Goal: Find contact information: Find contact information

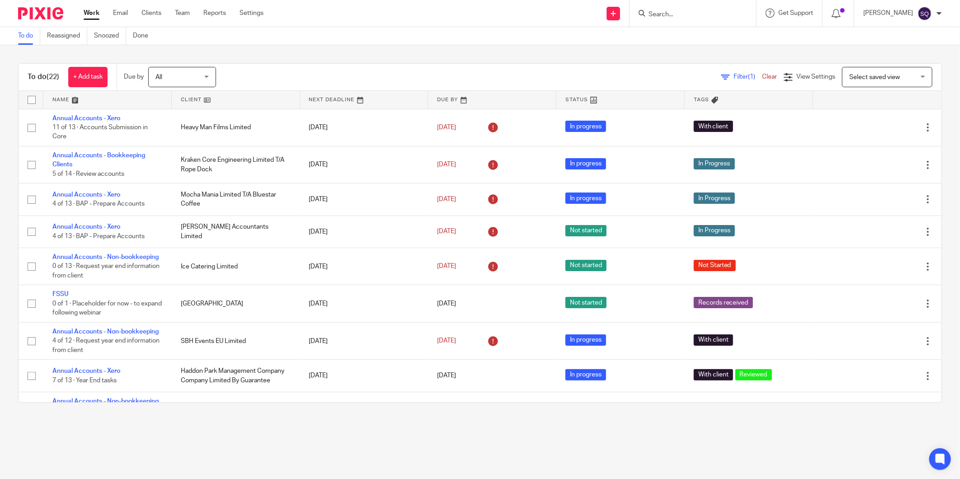
click at [25, 15] on img at bounding box center [40, 13] width 45 height 12
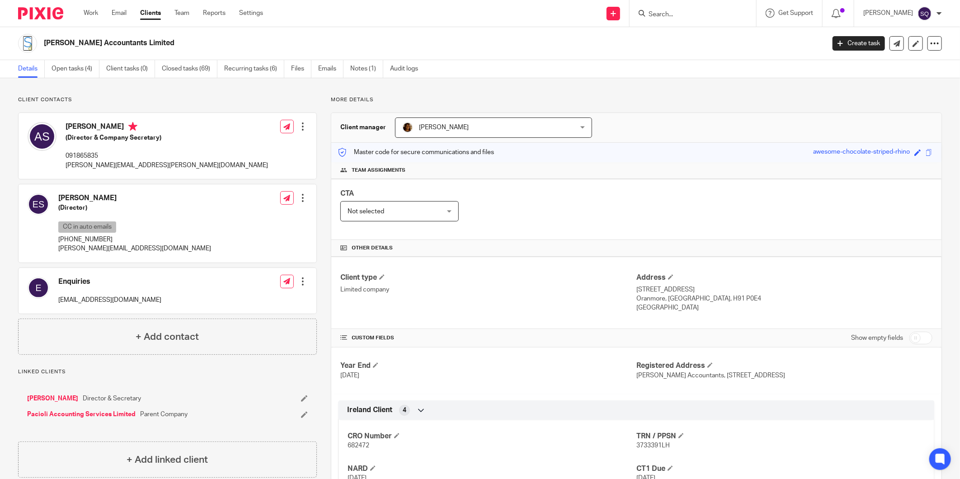
click at [667, 17] on input "Search" at bounding box center [688, 15] width 81 height 8
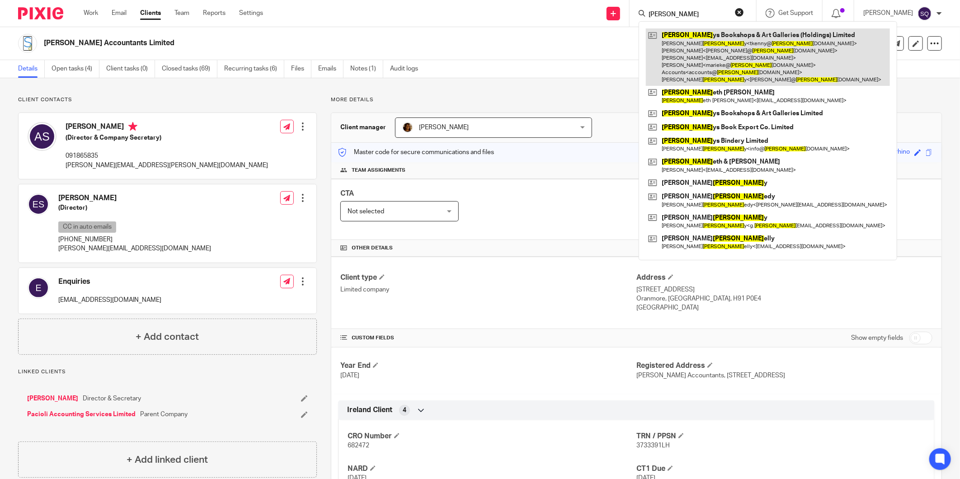
type input "kenn"
click at [730, 54] on link at bounding box center [768, 56] width 244 height 57
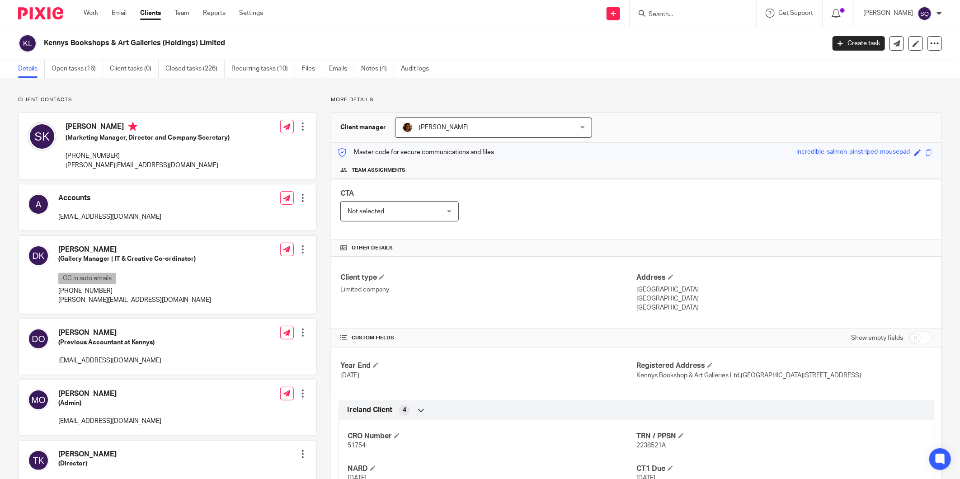
click at [630, 14] on div "Send new email Create task Add client Request signature" at bounding box center [614, 13] width 32 height 27
click at [662, 11] on input "Search" at bounding box center [688, 15] width 81 height 8
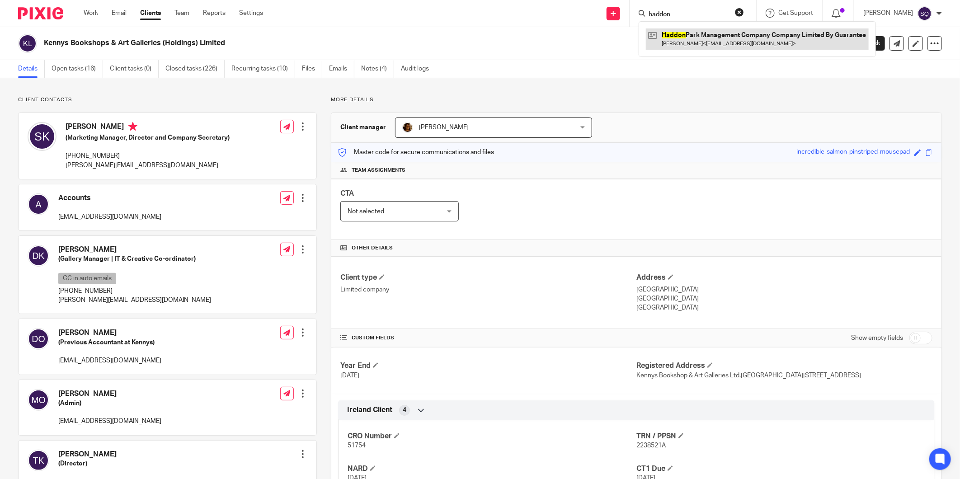
type input "haddon"
click at [743, 39] on link at bounding box center [757, 38] width 223 height 21
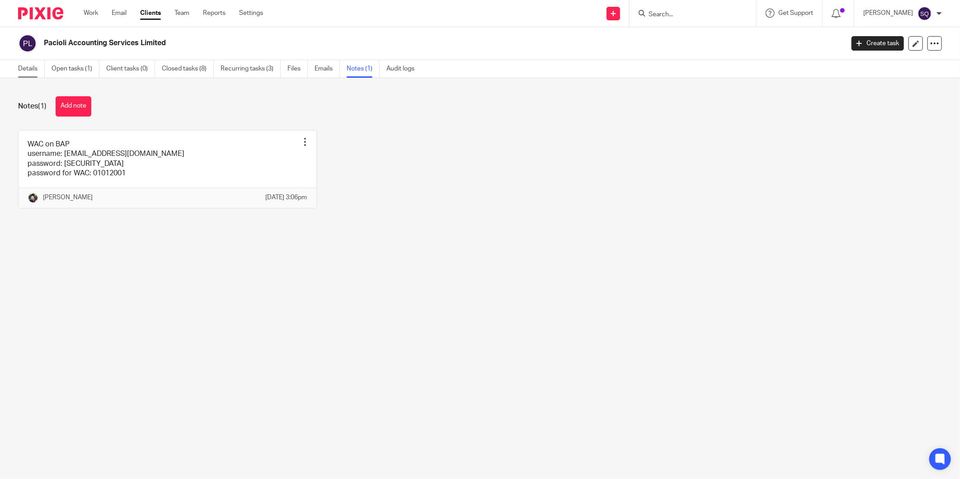
click at [37, 70] on link "Details" at bounding box center [31, 69] width 27 height 18
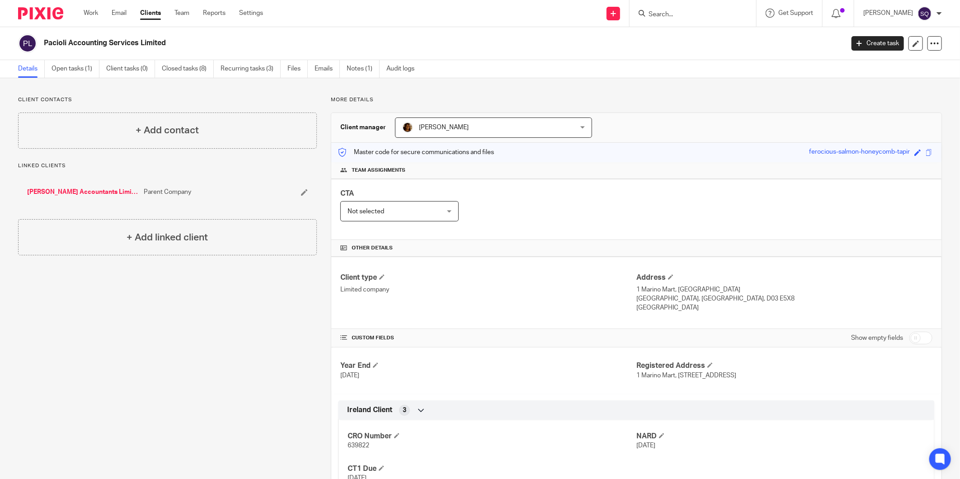
scroll to position [50, 0]
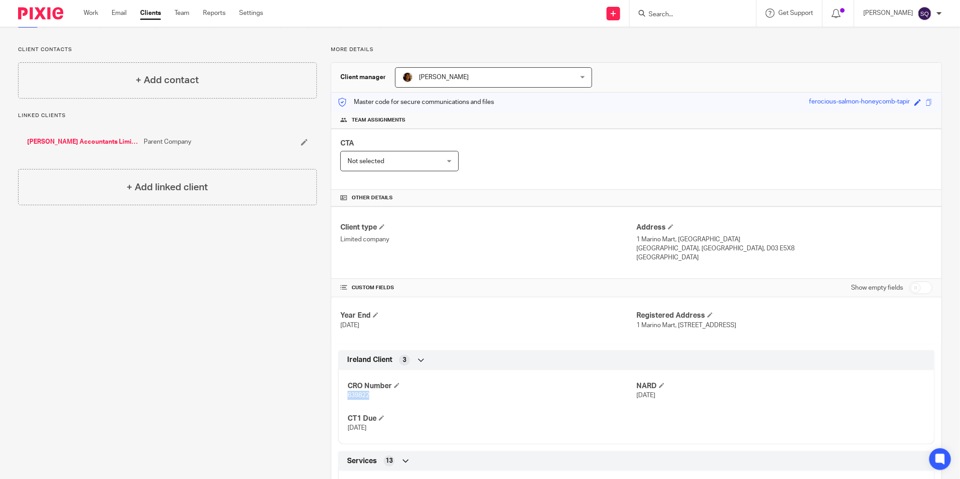
drag, startPoint x: 345, startPoint y: 396, endPoint x: 369, endPoint y: 398, distance: 23.2
click at [369, 398] on p "639822" at bounding box center [492, 395] width 289 height 9
copy span "639822"
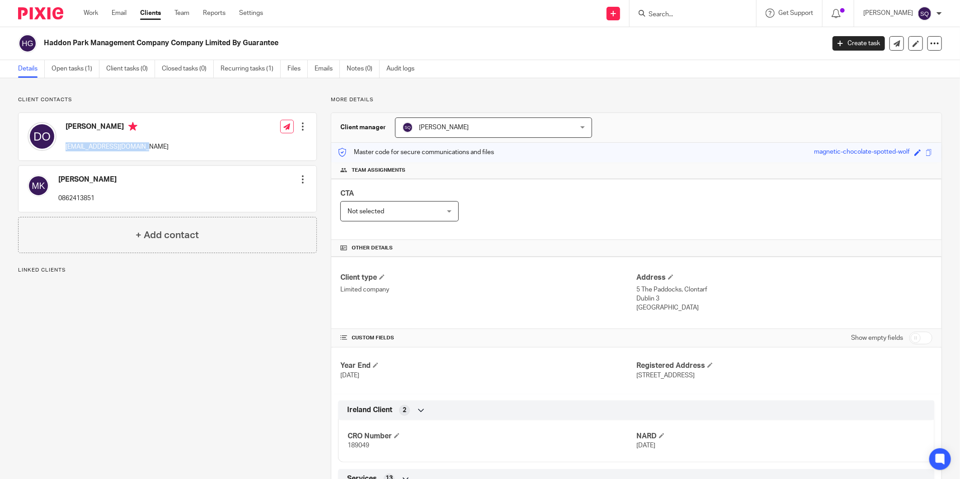
drag, startPoint x: 66, startPoint y: 145, endPoint x: 142, endPoint y: 147, distance: 76.9
click at [142, 147] on p "damien.owens3@gmail.com" at bounding box center [117, 146] width 103 height 9
copy p "damien.owens3@gmail.com"
click at [667, 14] on input "Search" at bounding box center [688, 15] width 81 height 8
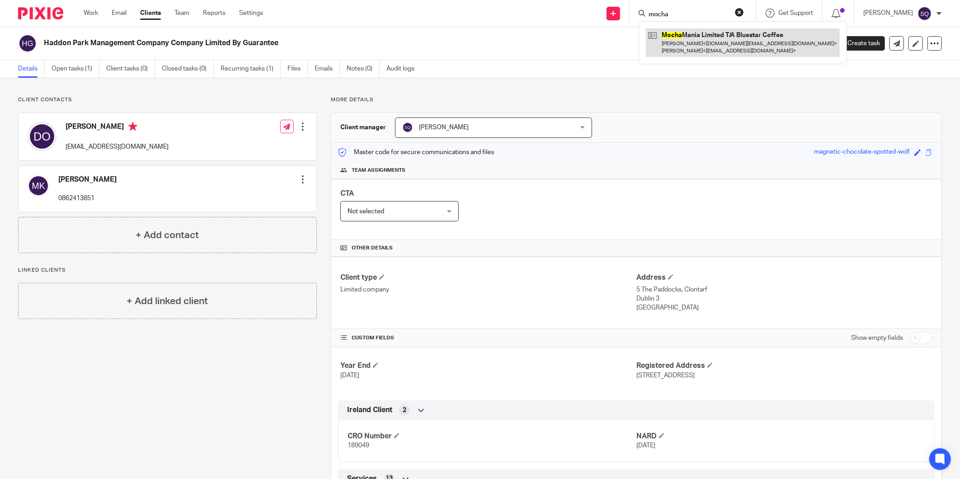
type input "mocha"
click at [763, 41] on link at bounding box center [743, 42] width 194 height 28
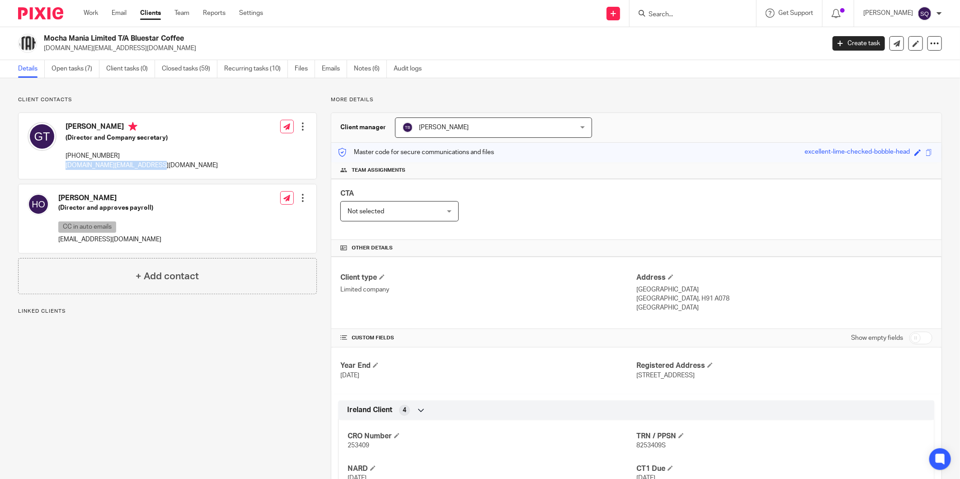
drag, startPoint x: 64, startPoint y: 164, endPoint x: 153, endPoint y: 168, distance: 89.2
click at [153, 168] on div "[PERSON_NAME] (Director and Company secretary) [PHONE_NUMBER] [DOMAIN_NAME][EMA…" at bounding box center [123, 146] width 190 height 57
copy p "[DOMAIN_NAME][EMAIL_ADDRESS][DOMAIN_NAME]"
